Goal: Information Seeking & Learning: Check status

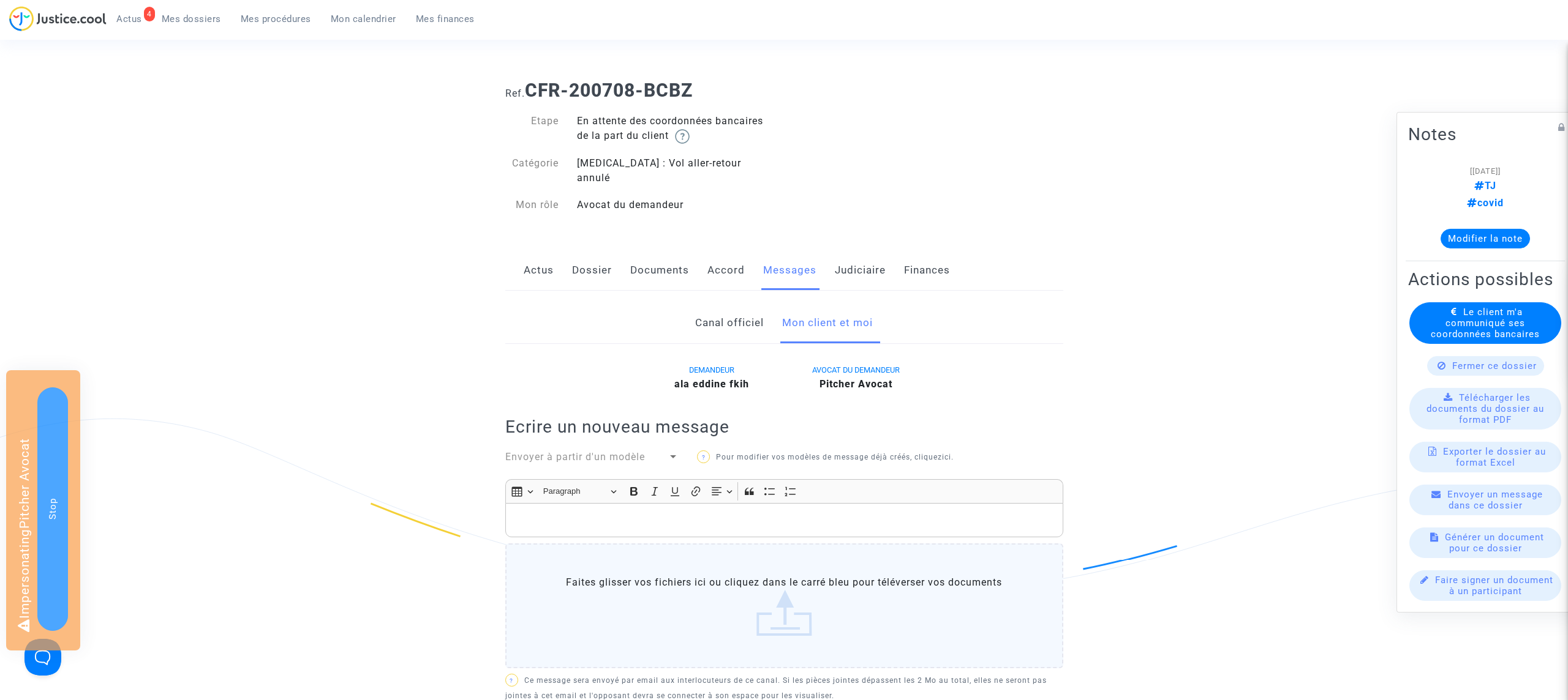
click at [541, 262] on link "Actus" at bounding box center [538, 270] width 30 height 40
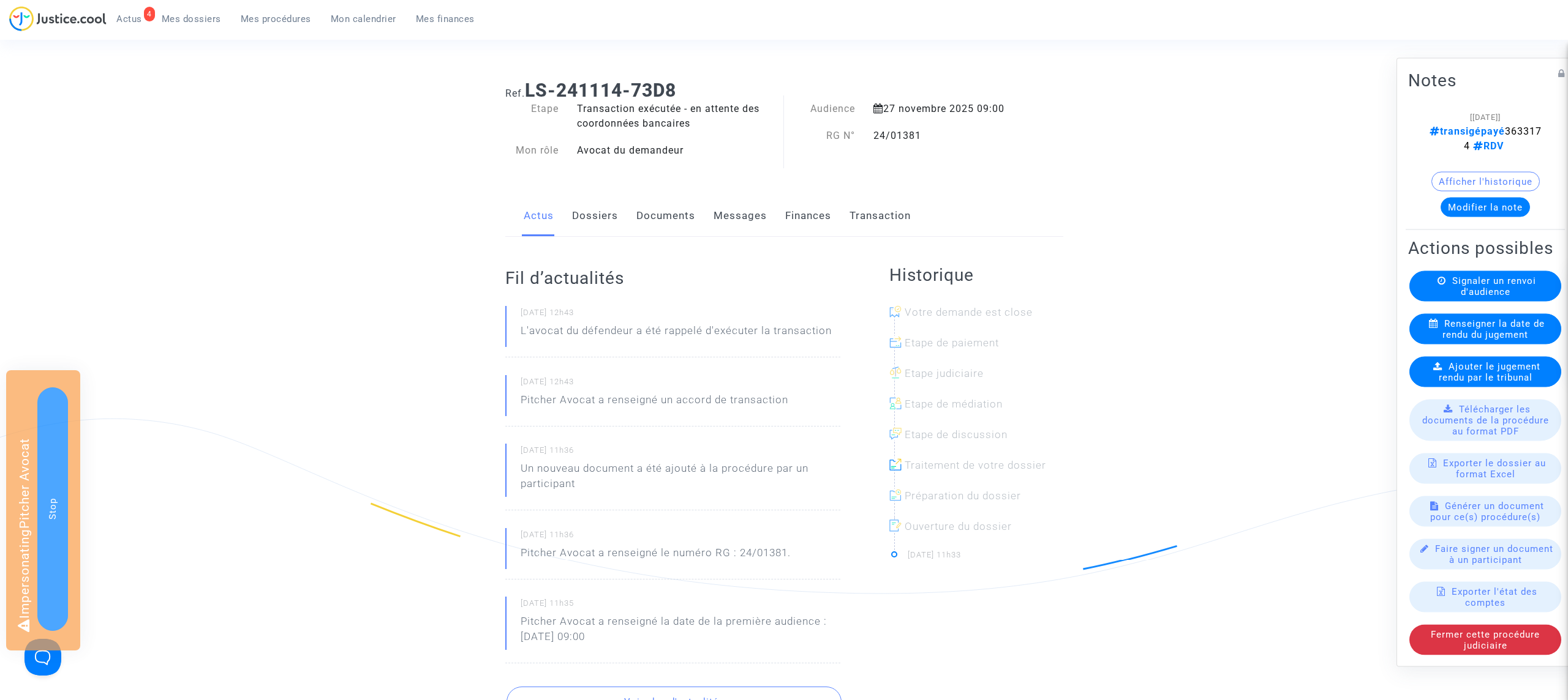
click at [601, 220] on link "Dossiers" at bounding box center [595, 216] width 46 height 40
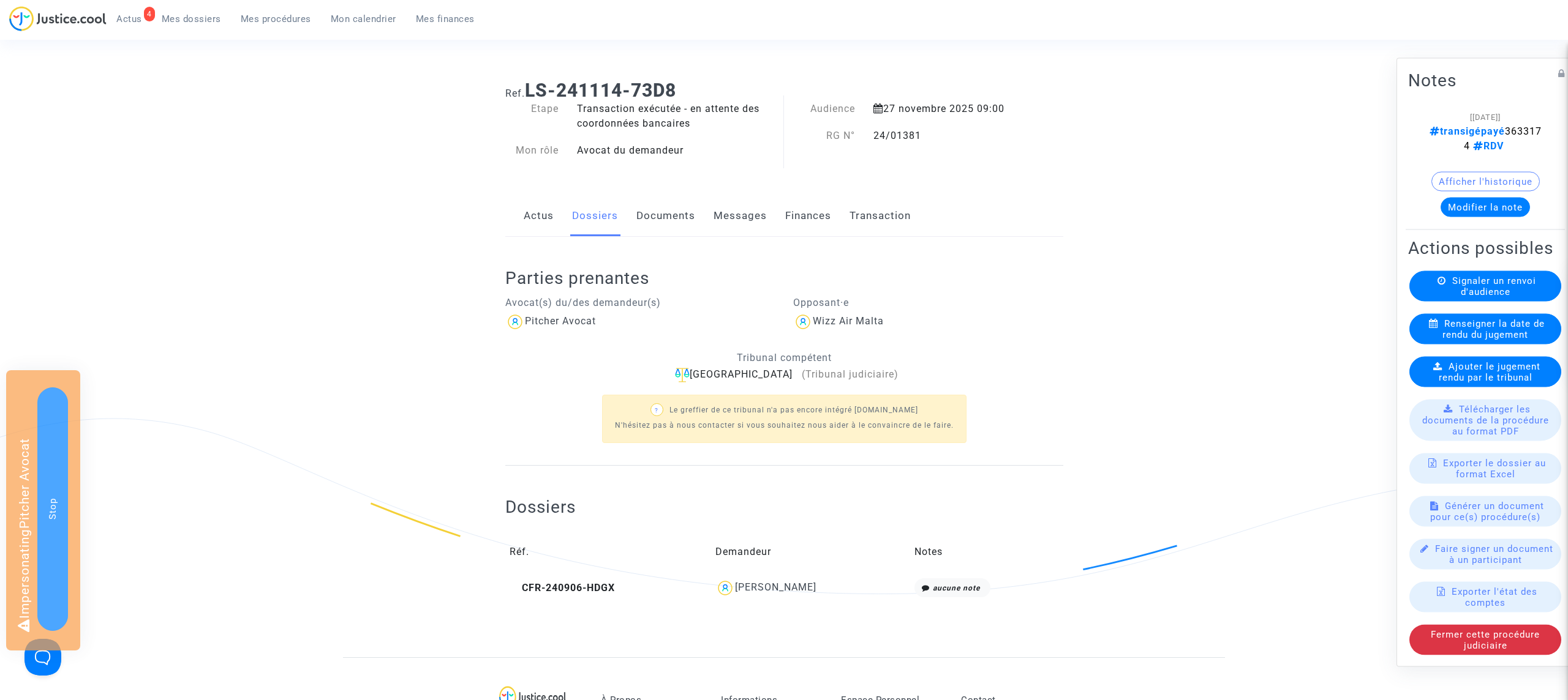
click at [900, 221] on link "Transaction" at bounding box center [880, 216] width 61 height 40
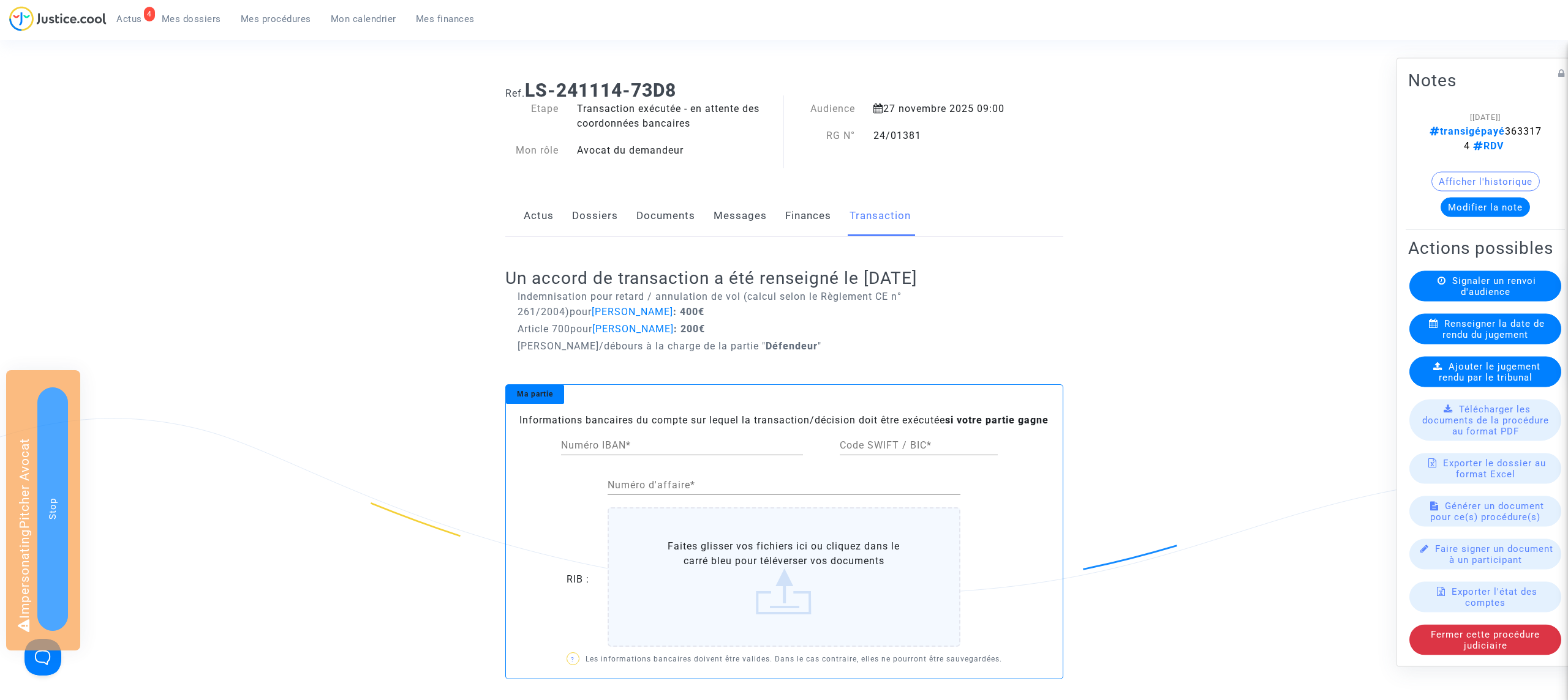
click at [597, 215] on link "Dossiers" at bounding box center [595, 216] width 46 height 40
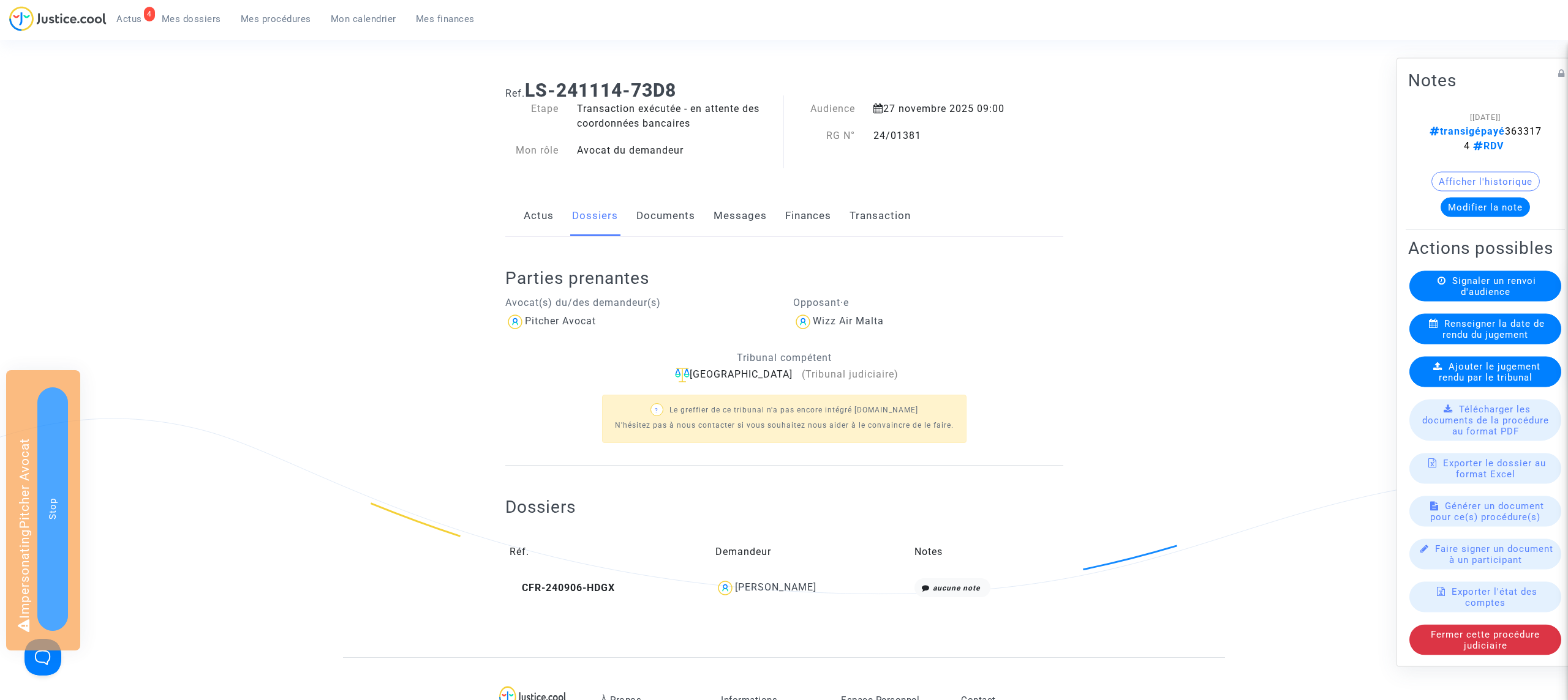
click at [536, 210] on link "Actus" at bounding box center [538, 216] width 30 height 40
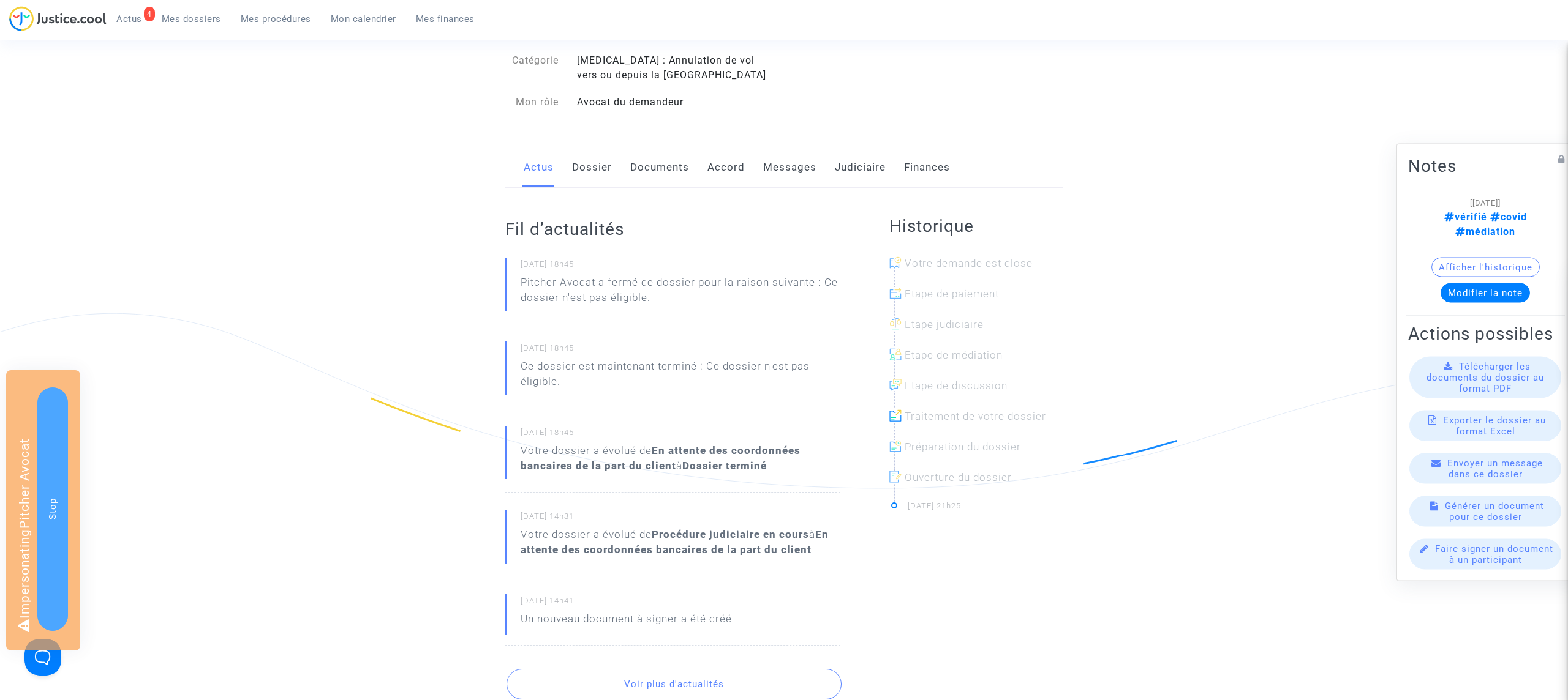
scroll to position [32, 0]
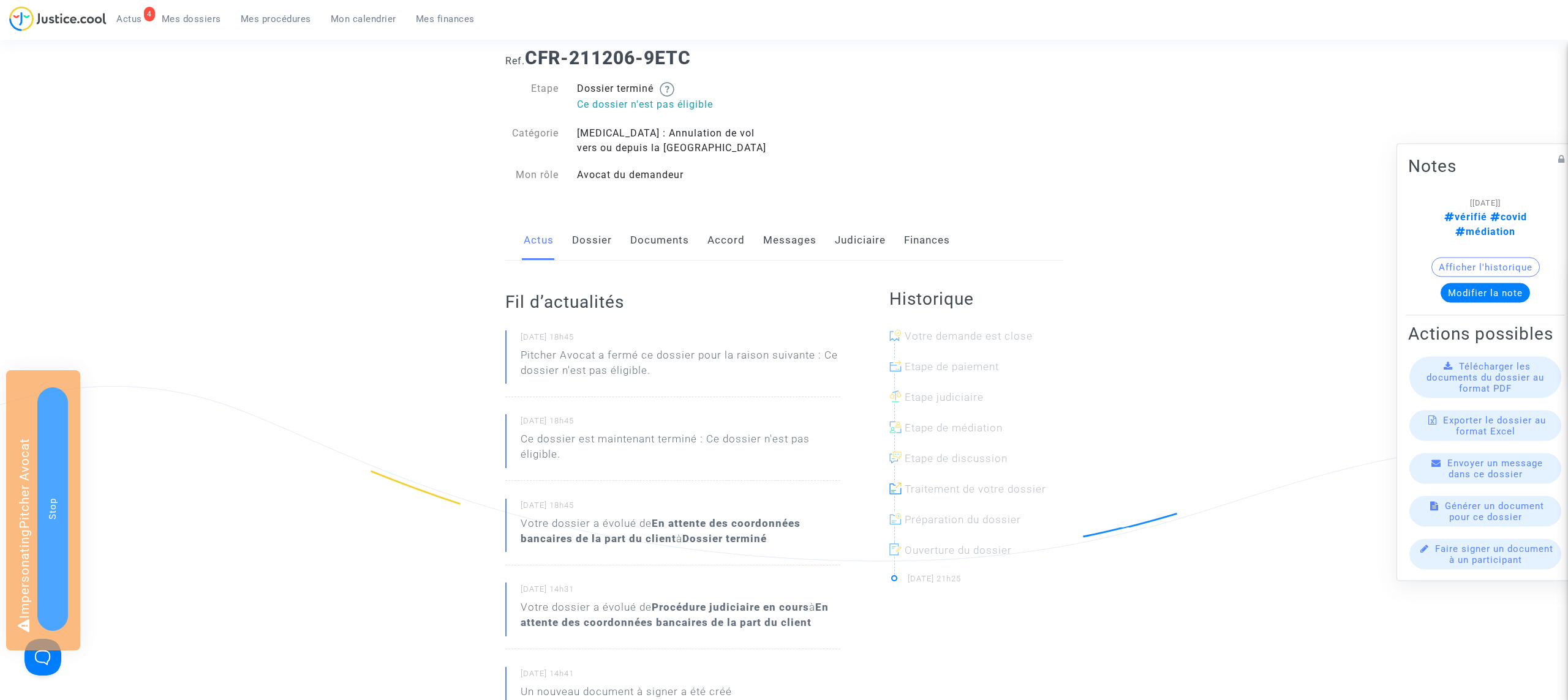
click at [595, 247] on link "Dossier" at bounding box center [591, 241] width 40 height 40
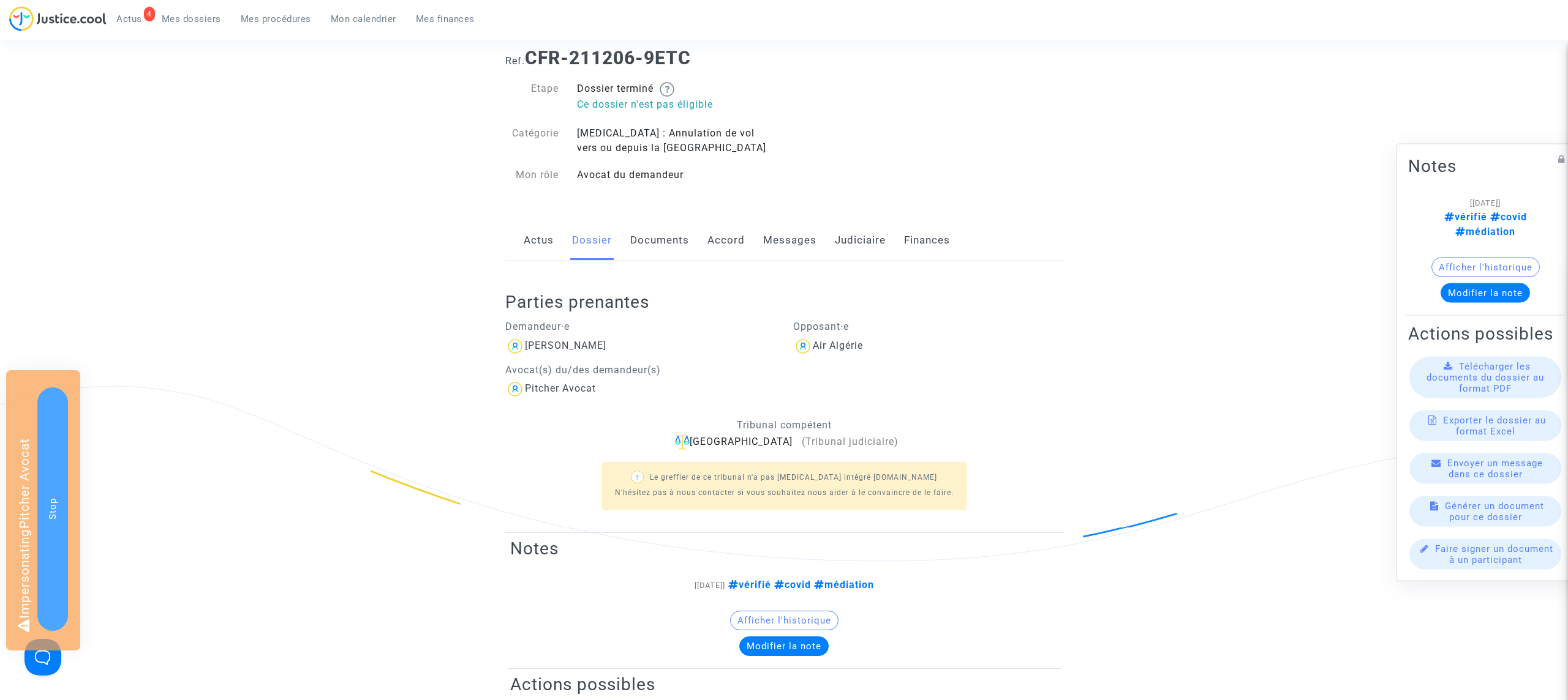
click at [842, 239] on link "Judiciaire" at bounding box center [860, 241] width 51 height 40
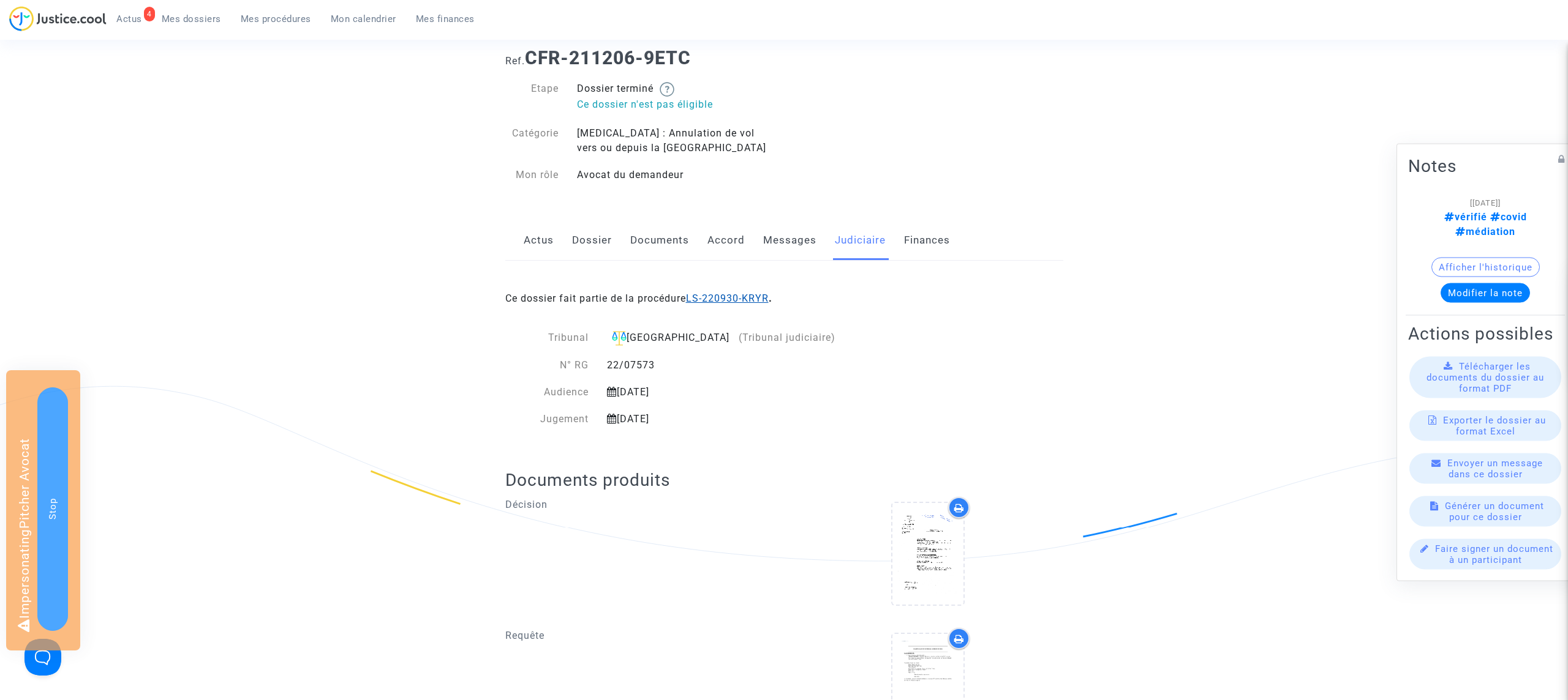
click at [735, 299] on link "LS-220930-KRYR" at bounding box center [727, 298] width 83 height 11
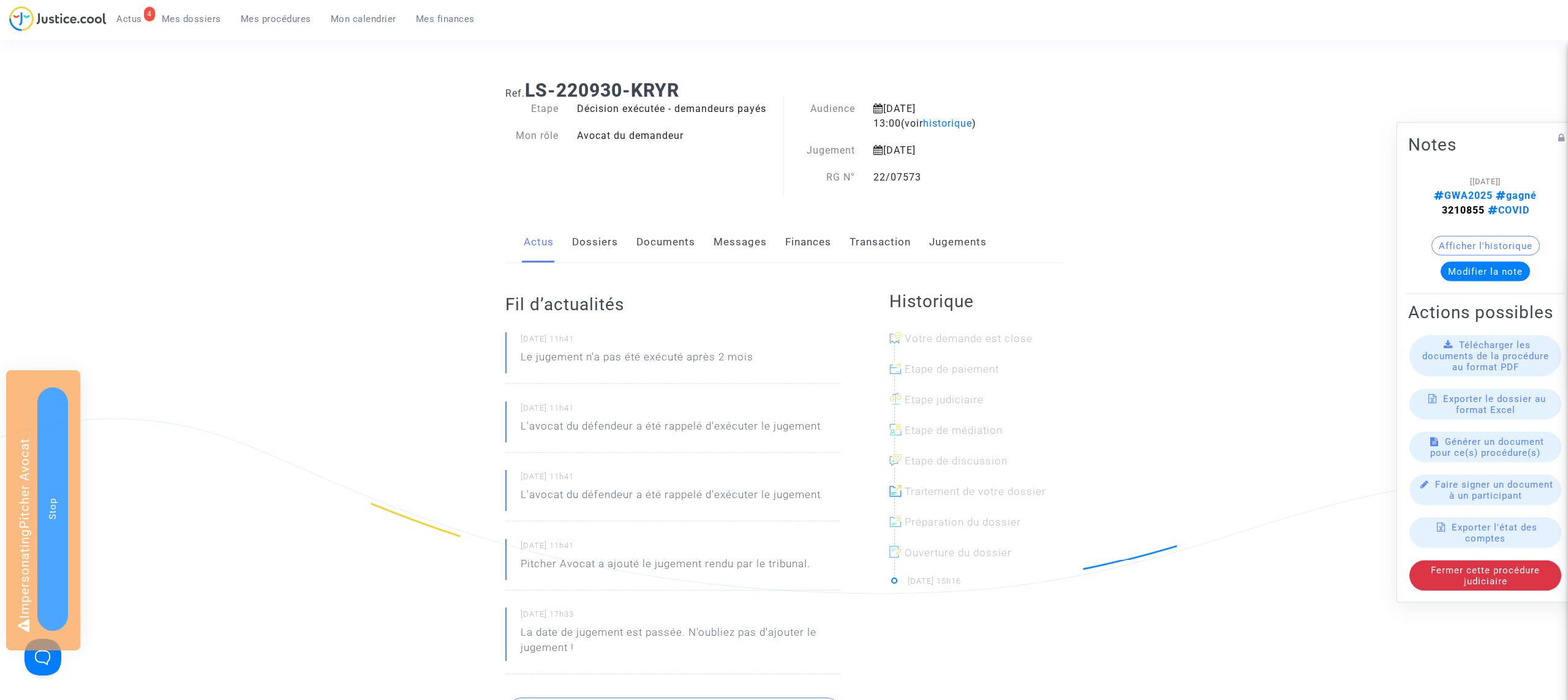
click at [976, 229] on link "Jugements" at bounding box center [958, 242] width 58 height 40
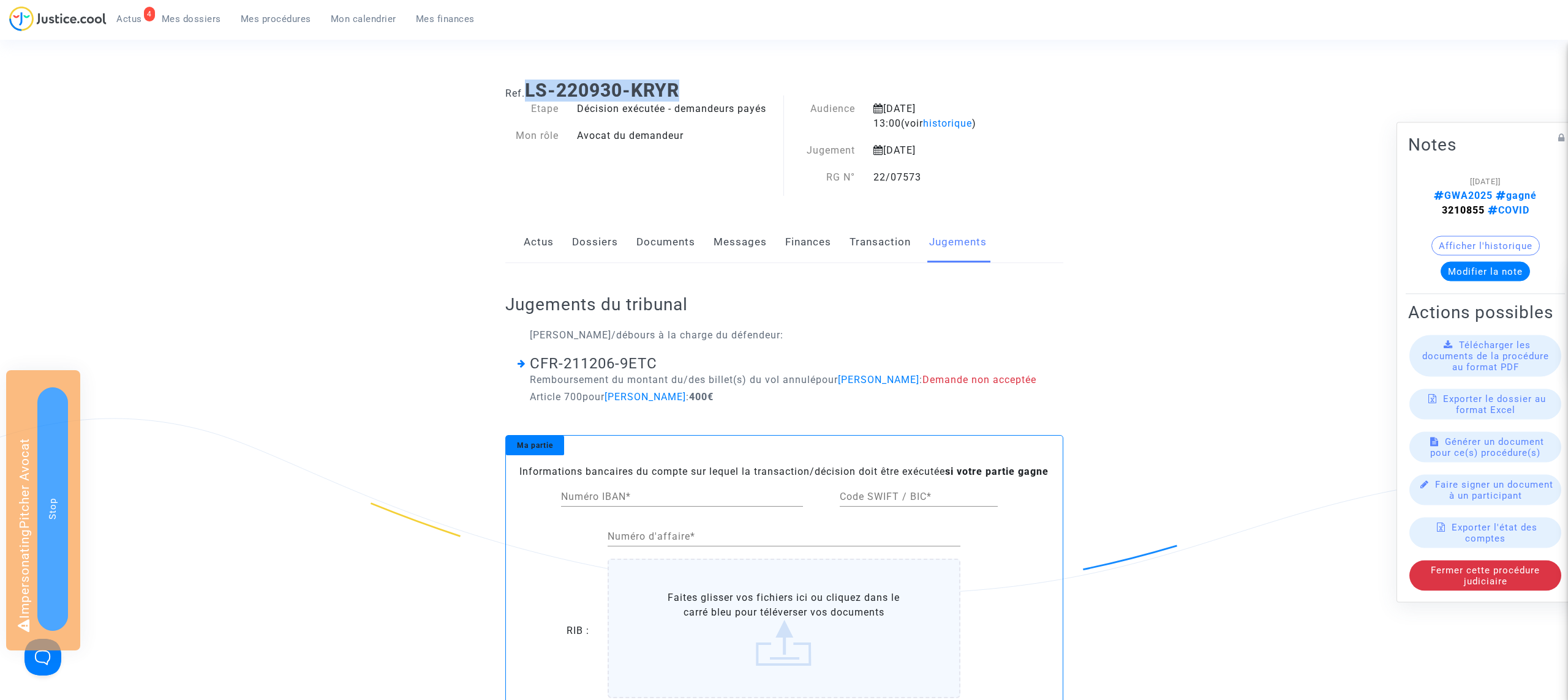
drag, startPoint x: 527, startPoint y: 86, endPoint x: 777, endPoint y: 86, distance: 250.0
click at [777, 86] on h1 "Ref. LS-220930-KRYR" at bounding box center [784, 90] width 558 height 22
copy b "LS-220930-KRYR"
click at [1455, 210] on strong "3210855" at bounding box center [1463, 210] width 43 height 11
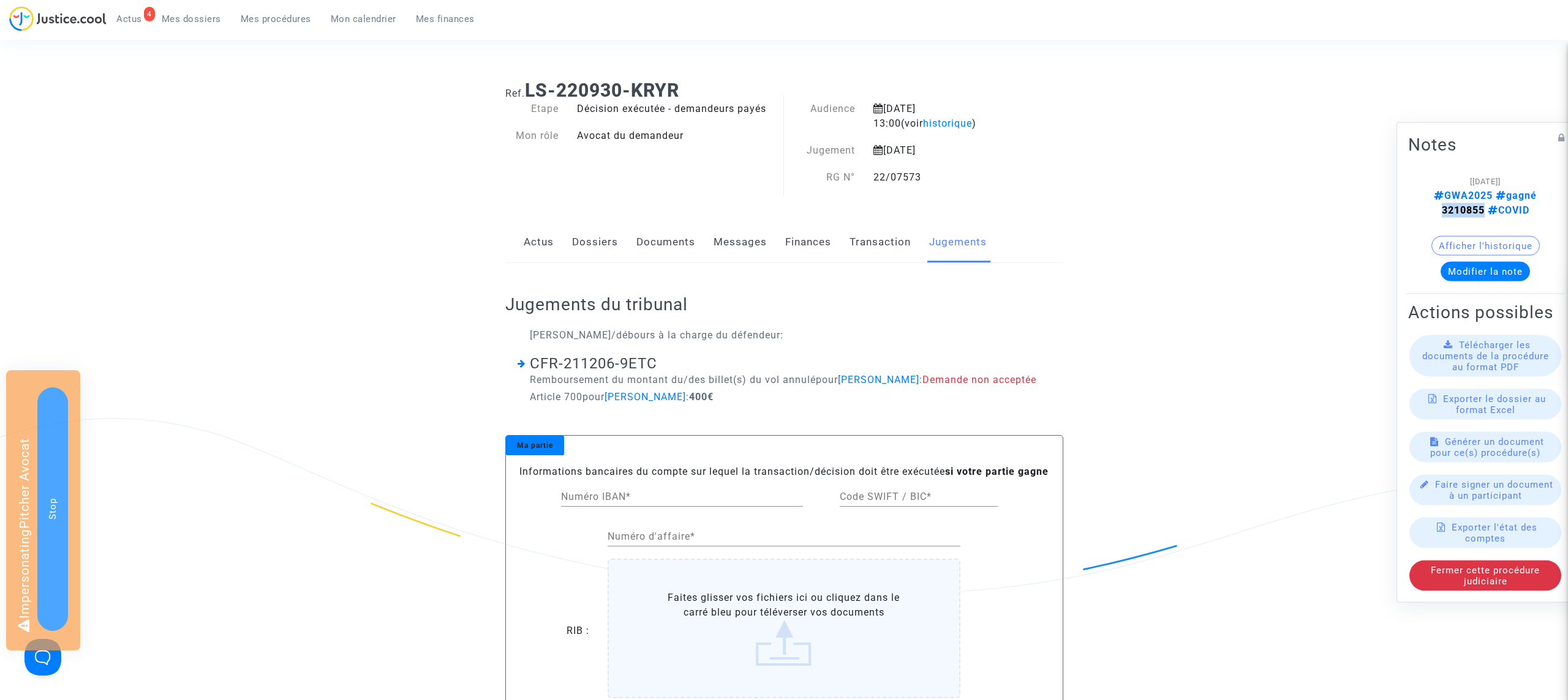
copy strong "3210855"
